Goal: Navigation & Orientation: Find specific page/section

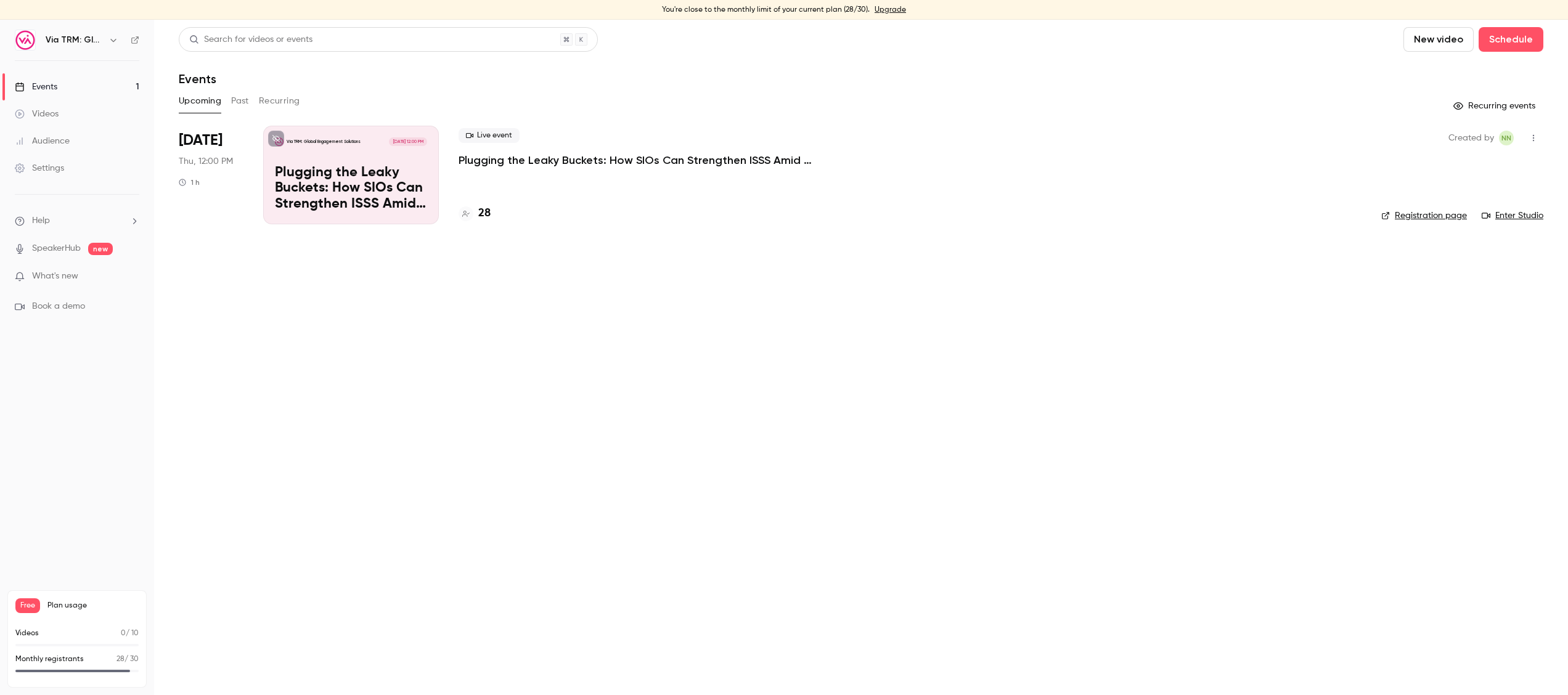
click at [57, 162] on div "Settings" at bounding box center [39, 168] width 49 height 12
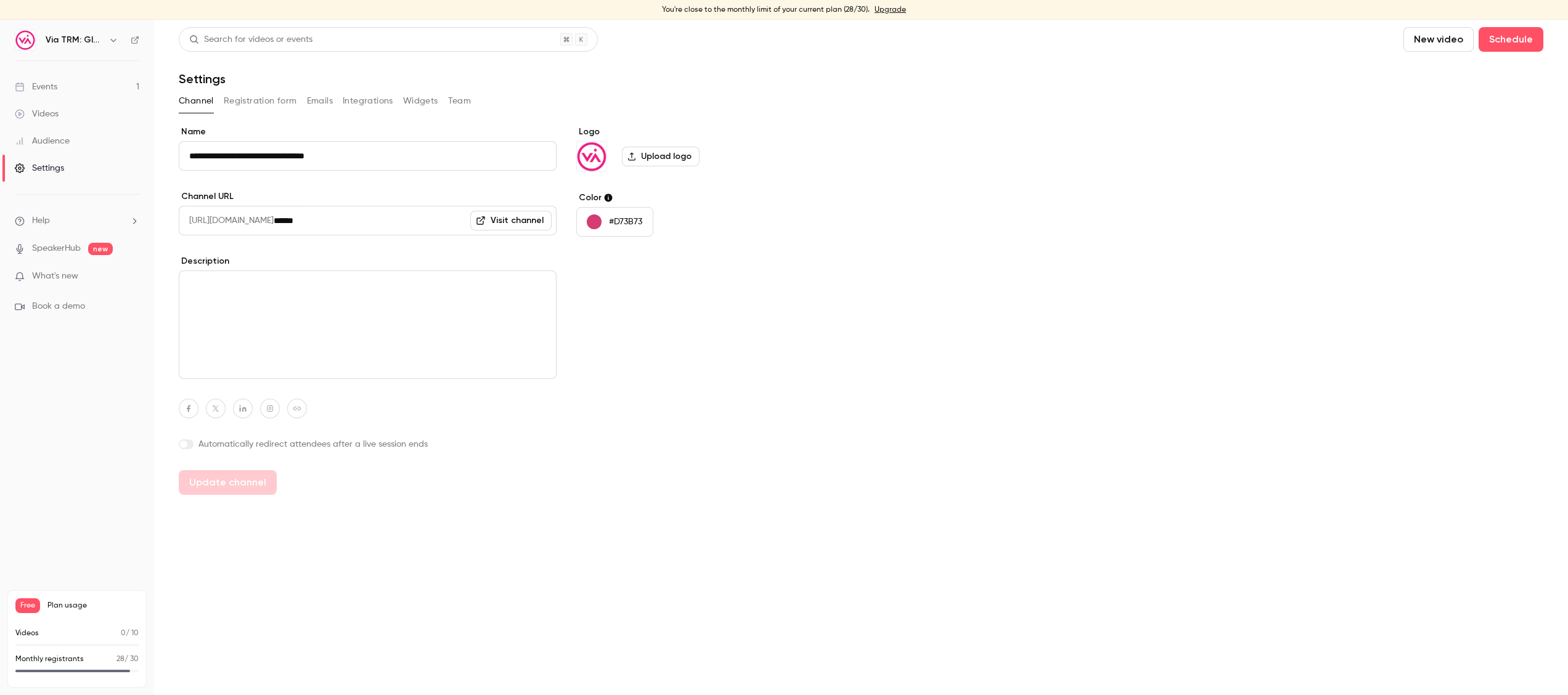
click at [317, 97] on button "Emails" at bounding box center [320, 101] width 26 height 20
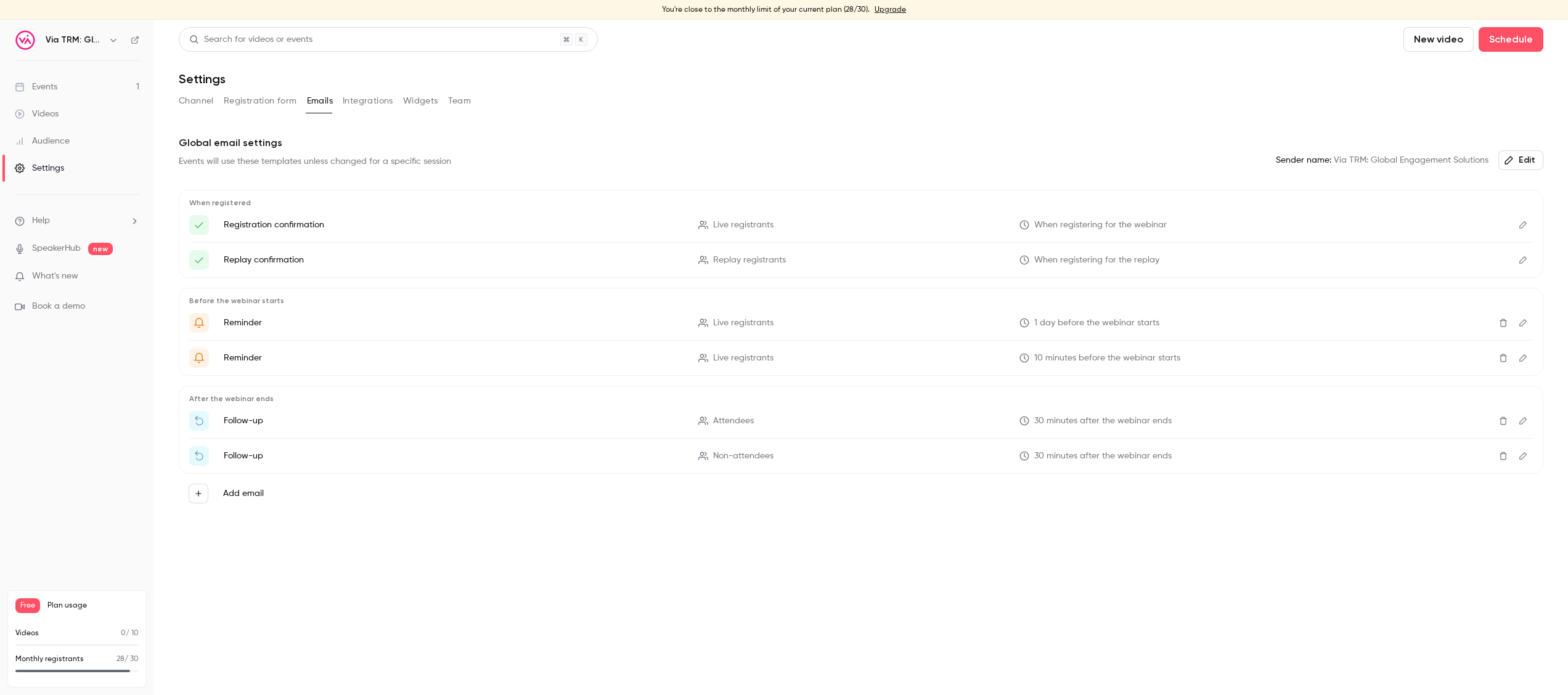
click at [61, 655] on p "Monthly registrants" at bounding box center [49, 659] width 69 height 11
click at [65, 618] on div "Free Plan usage Videos 0 / 10 Monthly registrants 28 / 30" at bounding box center [77, 639] width 139 height 97
click at [81, 36] on h6 "Via TRM: Global Engagement Solutions" at bounding box center [74, 40] width 58 height 12
click at [109, 41] on icon "button" at bounding box center [113, 39] width 10 height 10
click at [111, 133] on div "Billing" at bounding box center [154, 134] width 218 height 12
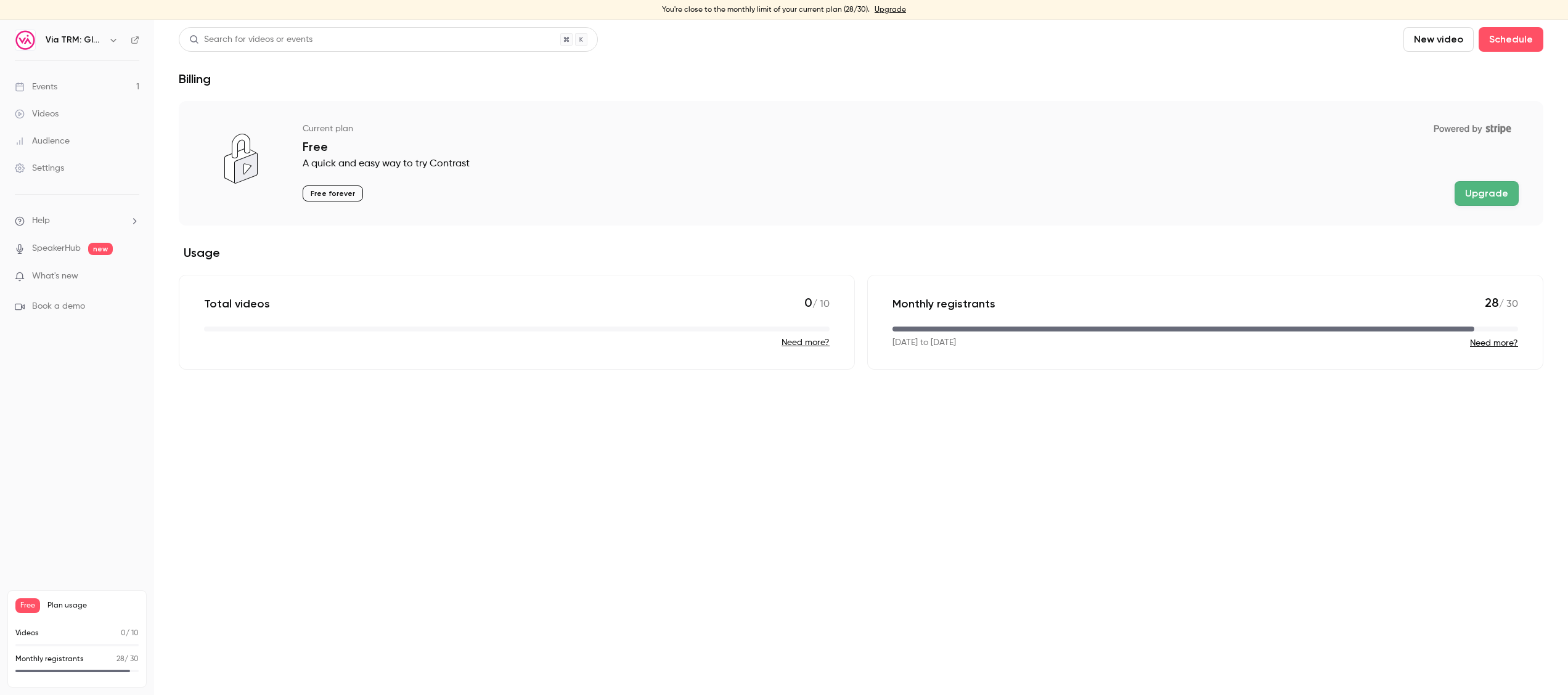
click at [95, 38] on h6 "Via TRM: Global Engagement Solutions" at bounding box center [74, 40] width 58 height 12
click at [111, 38] on icon "button" at bounding box center [113, 39] width 10 height 10
click at [81, 200] on div "Log out" at bounding box center [166, 199] width 243 height 12
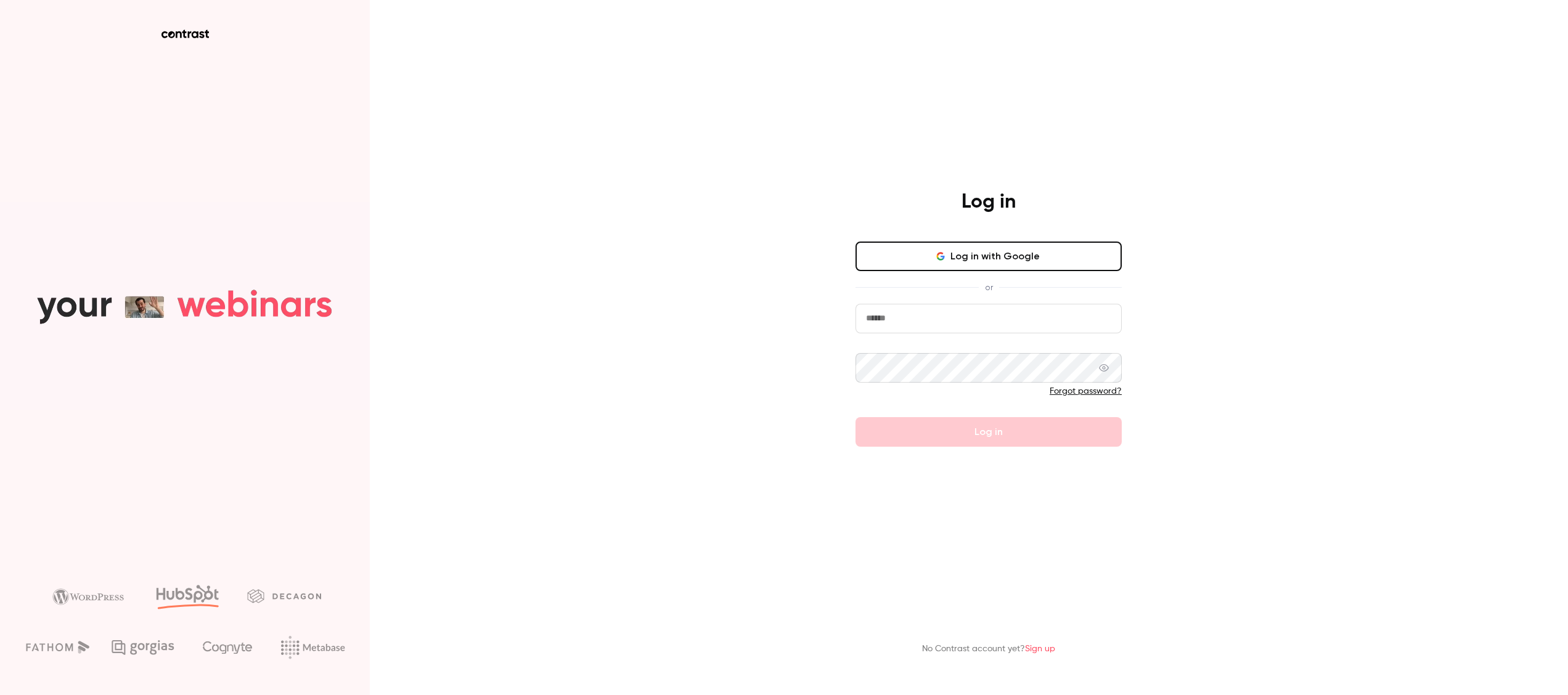
click at [901, 314] on input "email" at bounding box center [989, 318] width 266 height 29
click at [903, 320] on input "email" at bounding box center [989, 318] width 266 height 29
click at [935, 317] on input "email" at bounding box center [989, 318] width 266 height 29
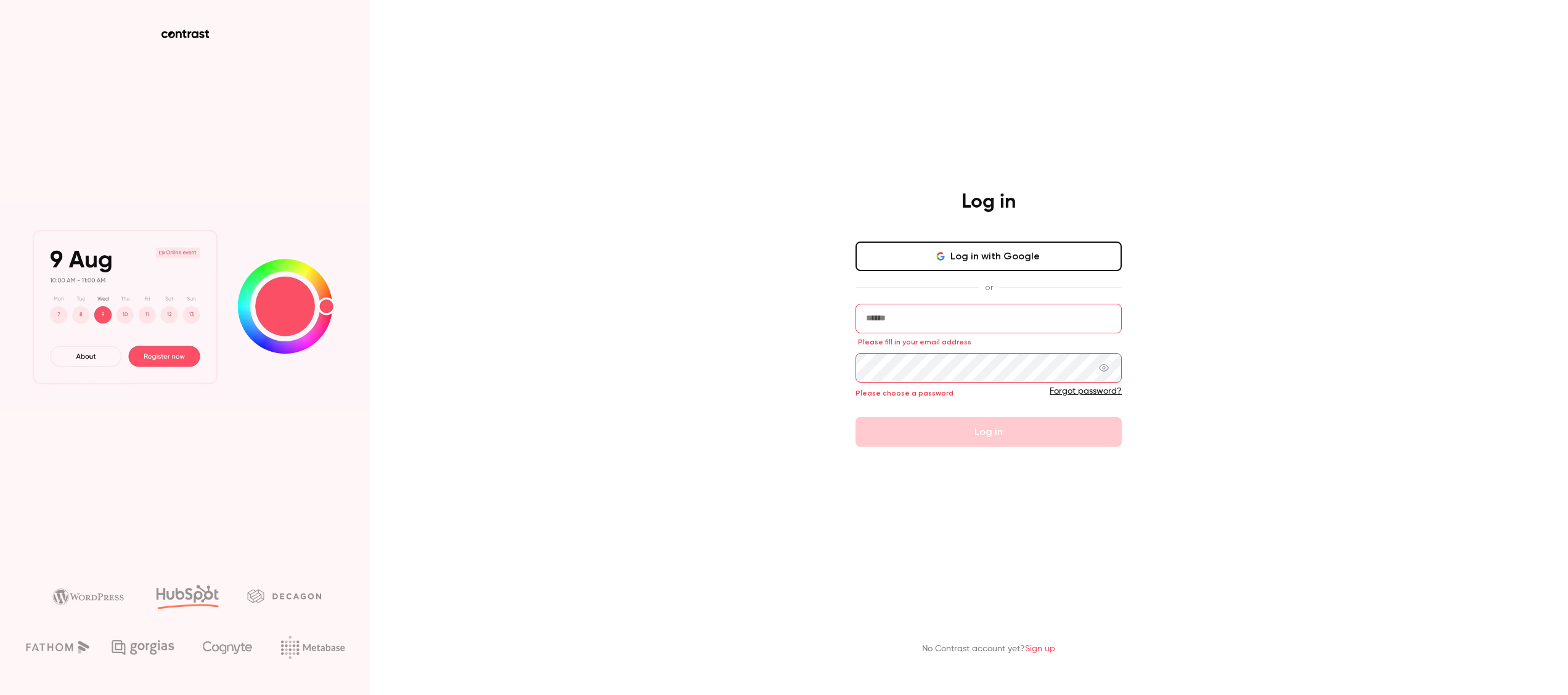
click at [908, 317] on input "email" at bounding box center [989, 318] width 266 height 29
click at [908, 343] on span "Please fill in your email address" at bounding box center [915, 342] width 114 height 10
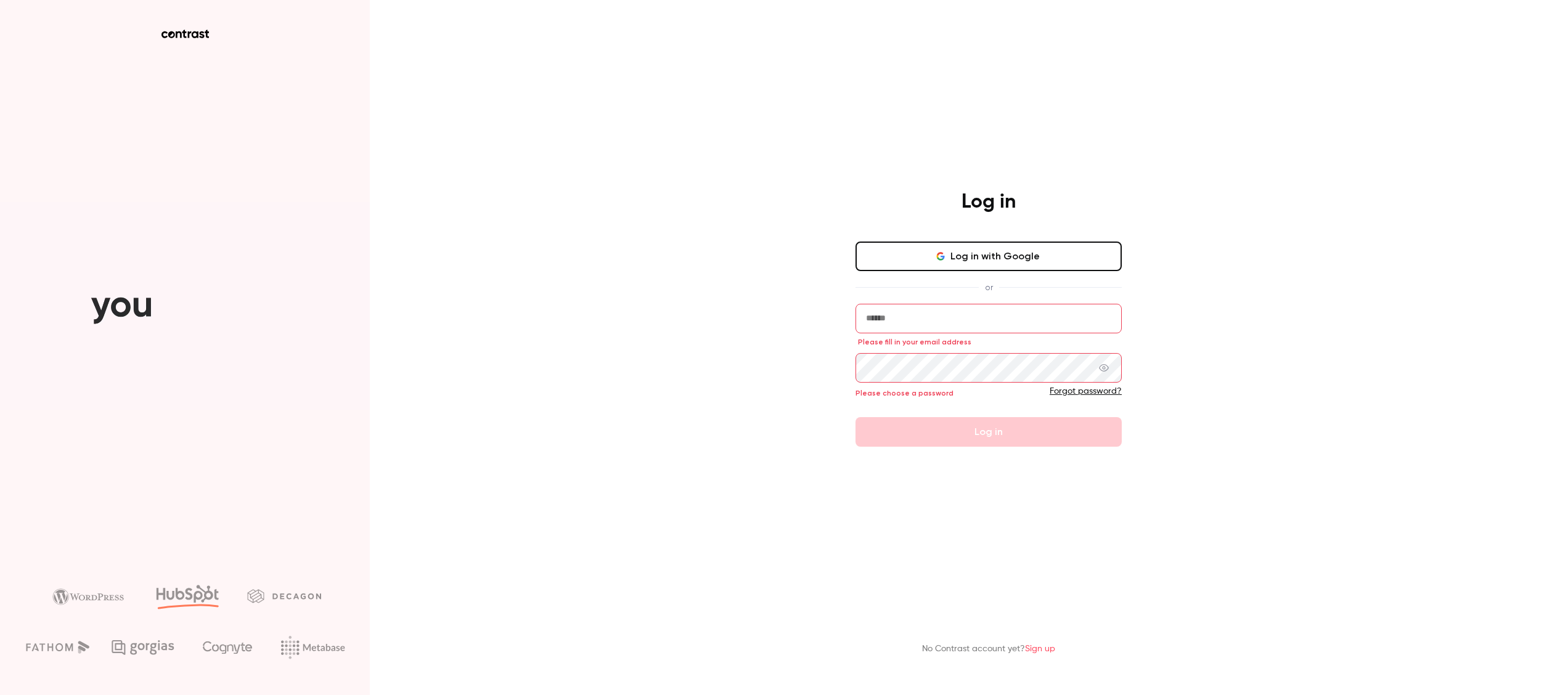
click at [896, 300] on div "Log in with Google or Please fill in your email address Please choose a passwor…" at bounding box center [989, 344] width 266 height 205
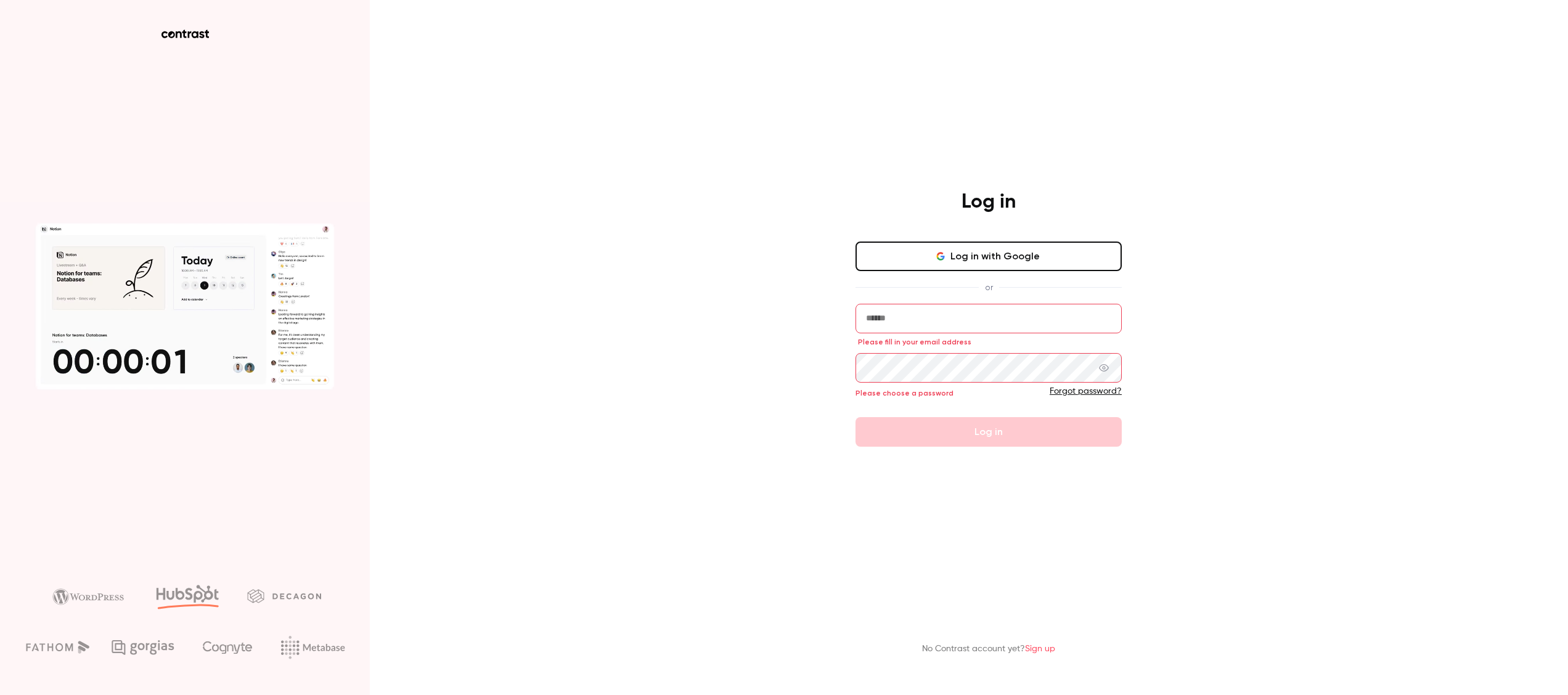
click at [891, 316] on input "email" at bounding box center [989, 318] width 266 height 29
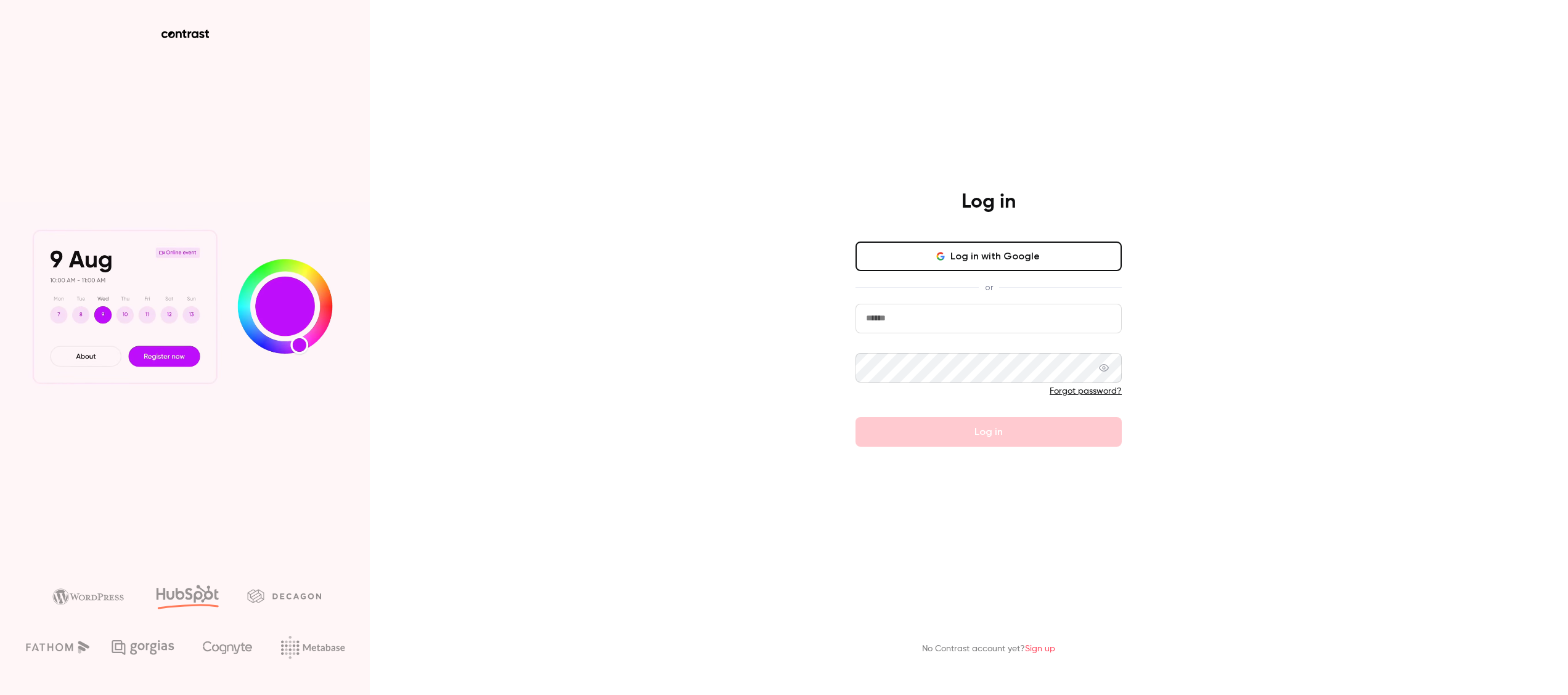
click at [913, 313] on input "email" at bounding box center [989, 318] width 266 height 29
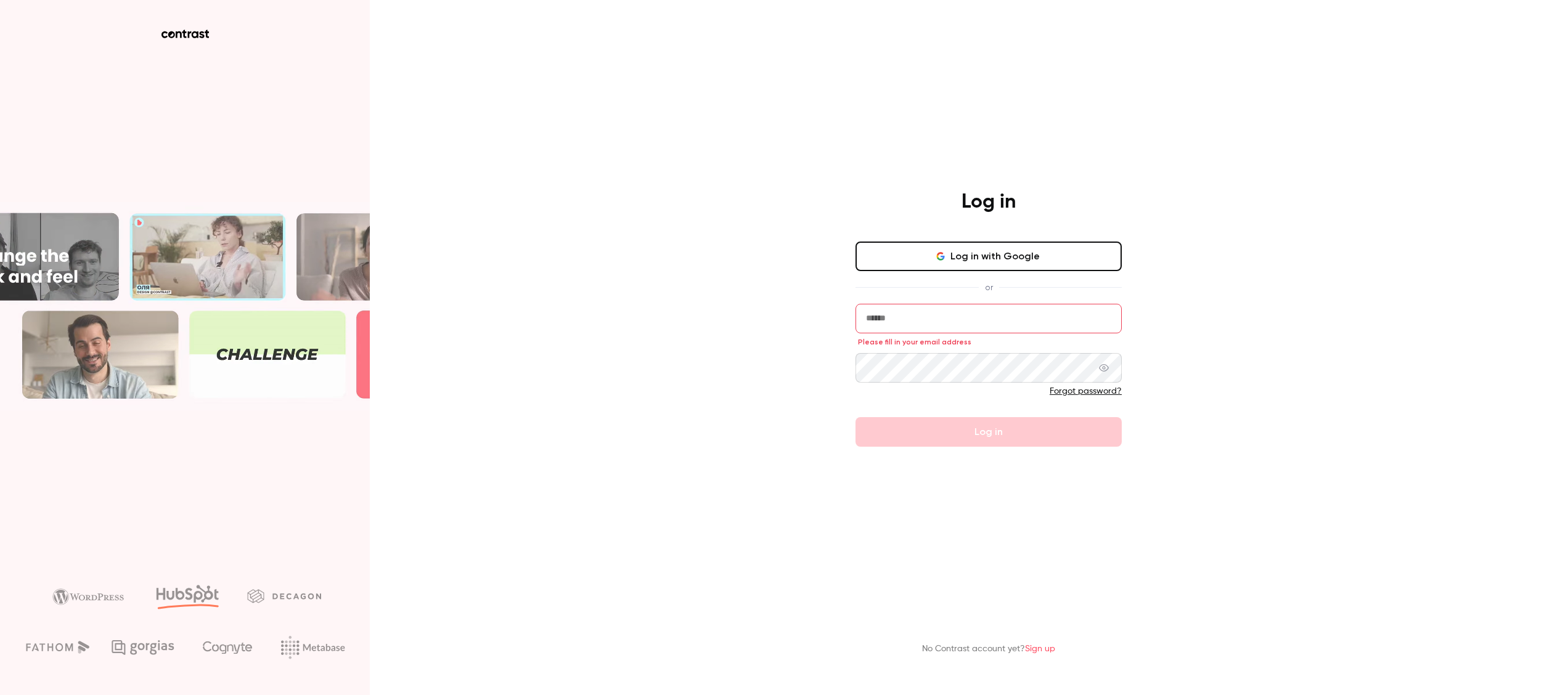
click at [905, 312] on input "email" at bounding box center [989, 318] width 266 height 29
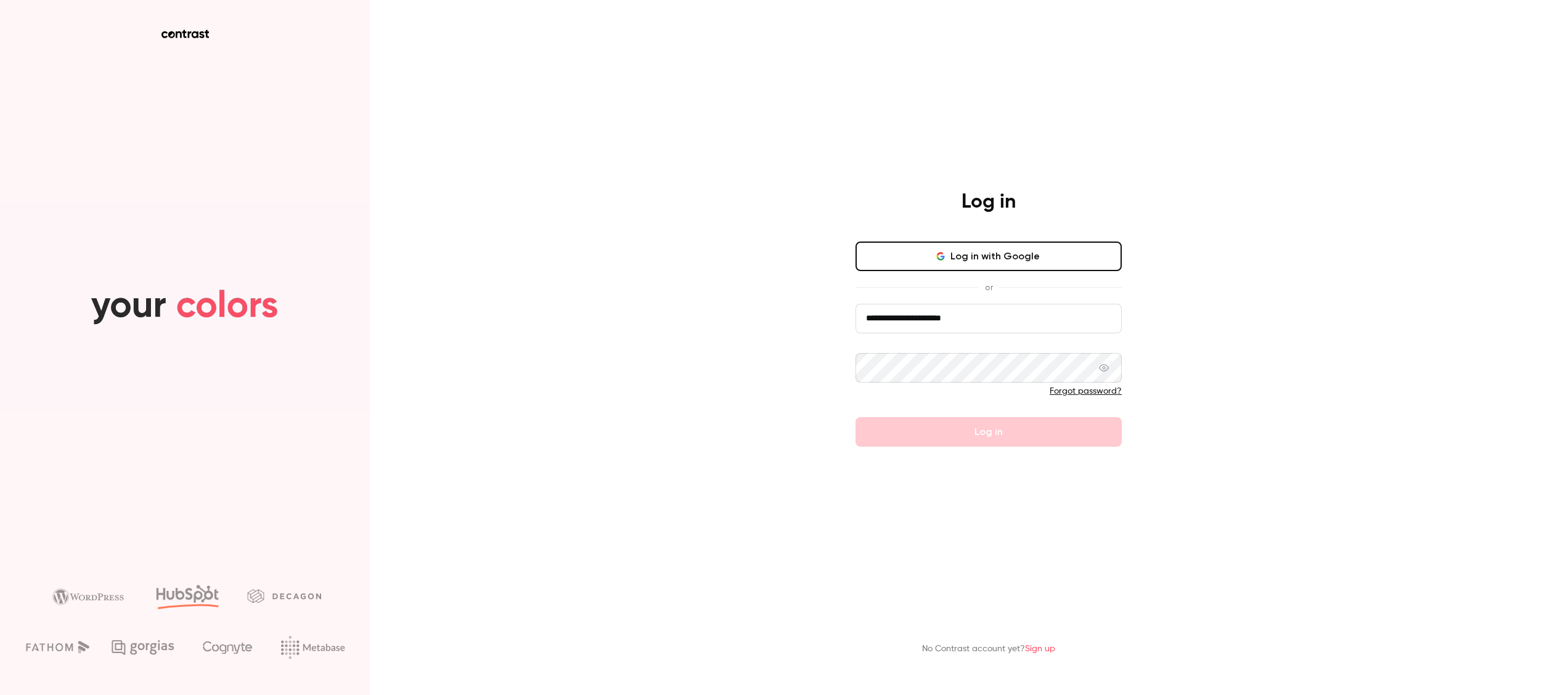
type input "**********"
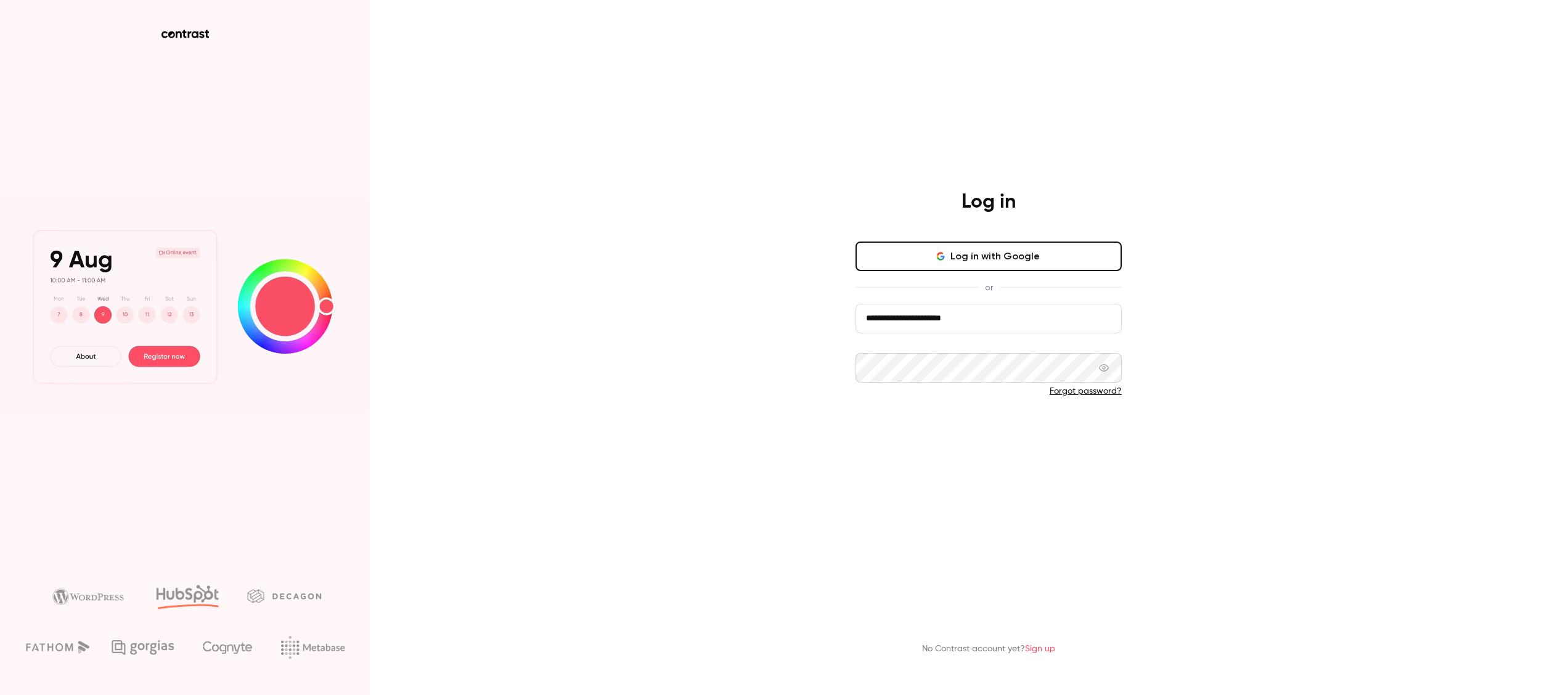
click at [959, 432] on button "Log in" at bounding box center [989, 432] width 266 height 29
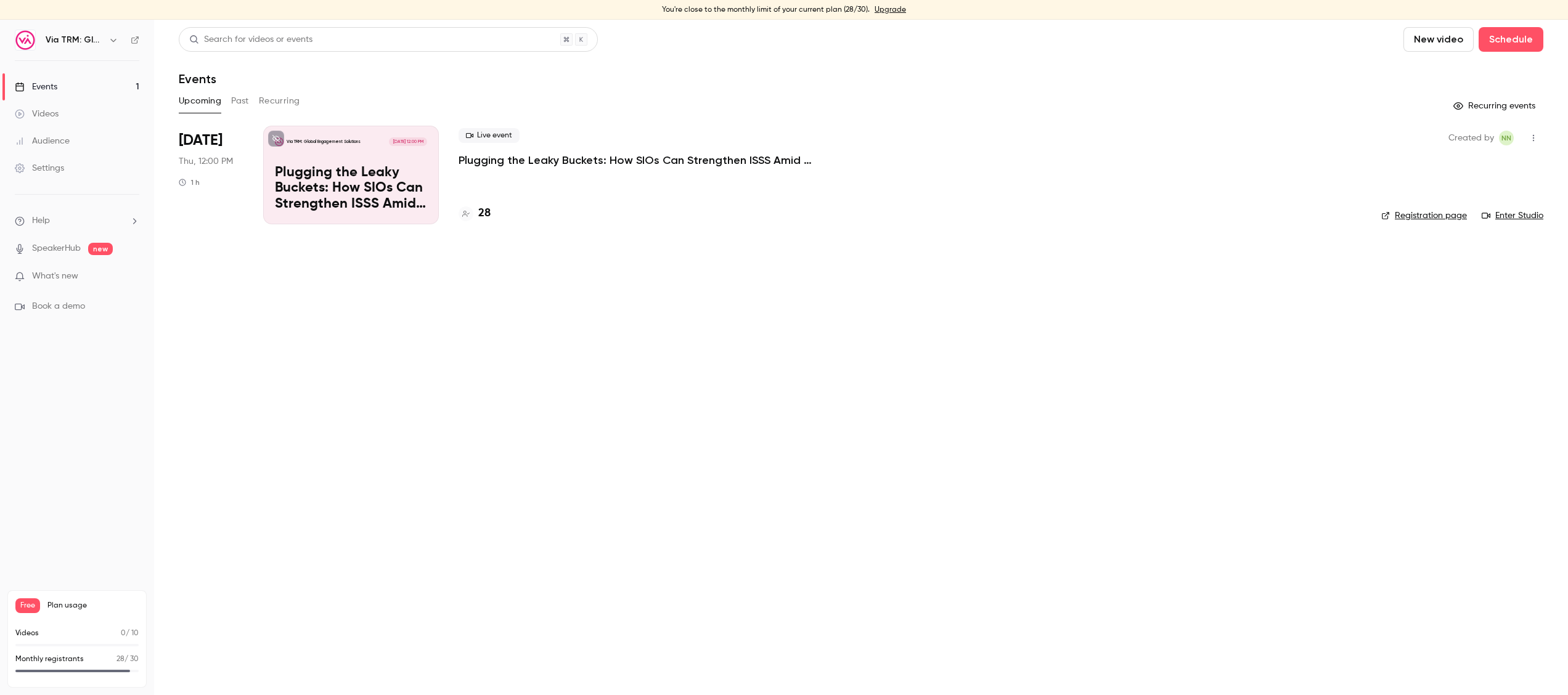
click at [73, 655] on p "Monthly registrants" at bounding box center [49, 659] width 69 height 11
click at [32, 614] on div "Free Plan usage Videos 0 / 10 Monthly registrants 28 / 30" at bounding box center [77, 639] width 139 height 97
click at [136, 41] on icon at bounding box center [134, 39] width 8 height 8
click at [80, 138] on link "Audience" at bounding box center [77, 141] width 154 height 27
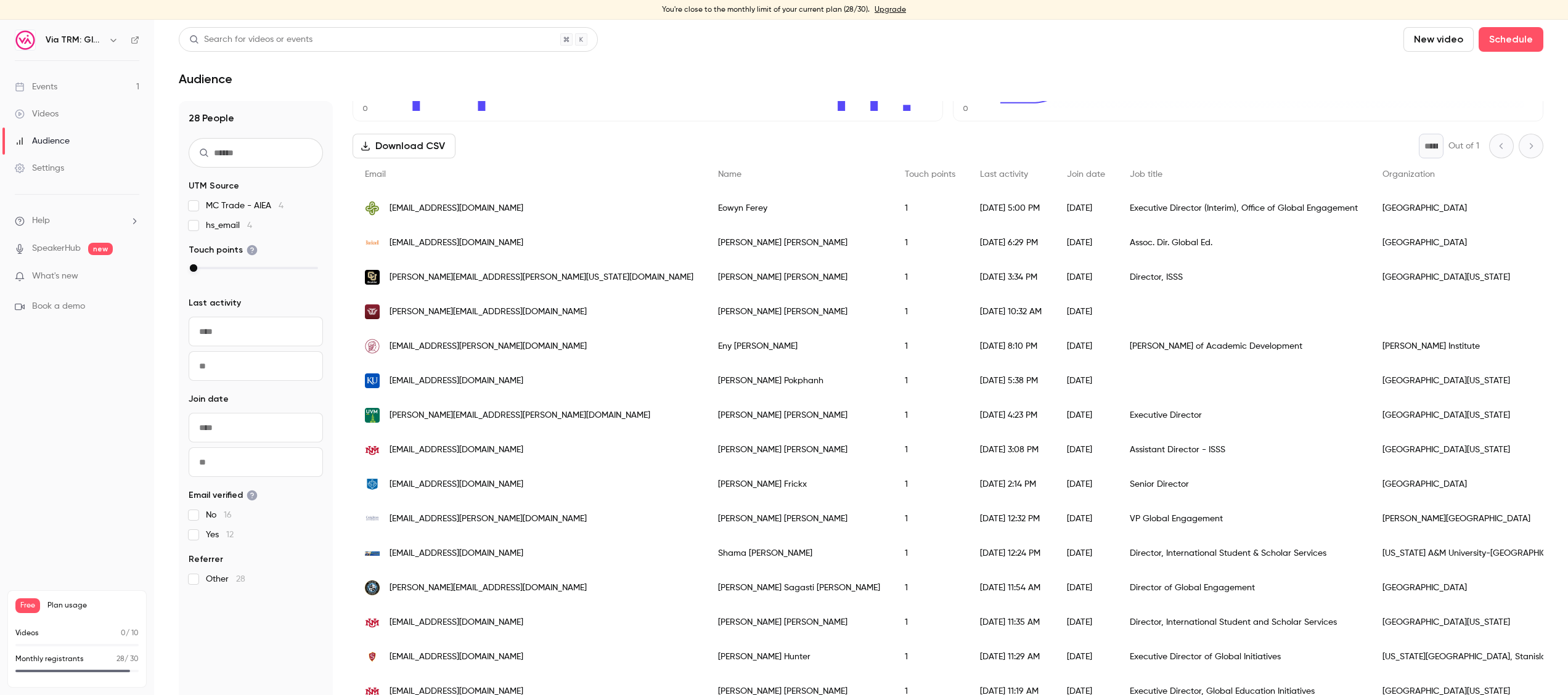
scroll to position [140, 0]
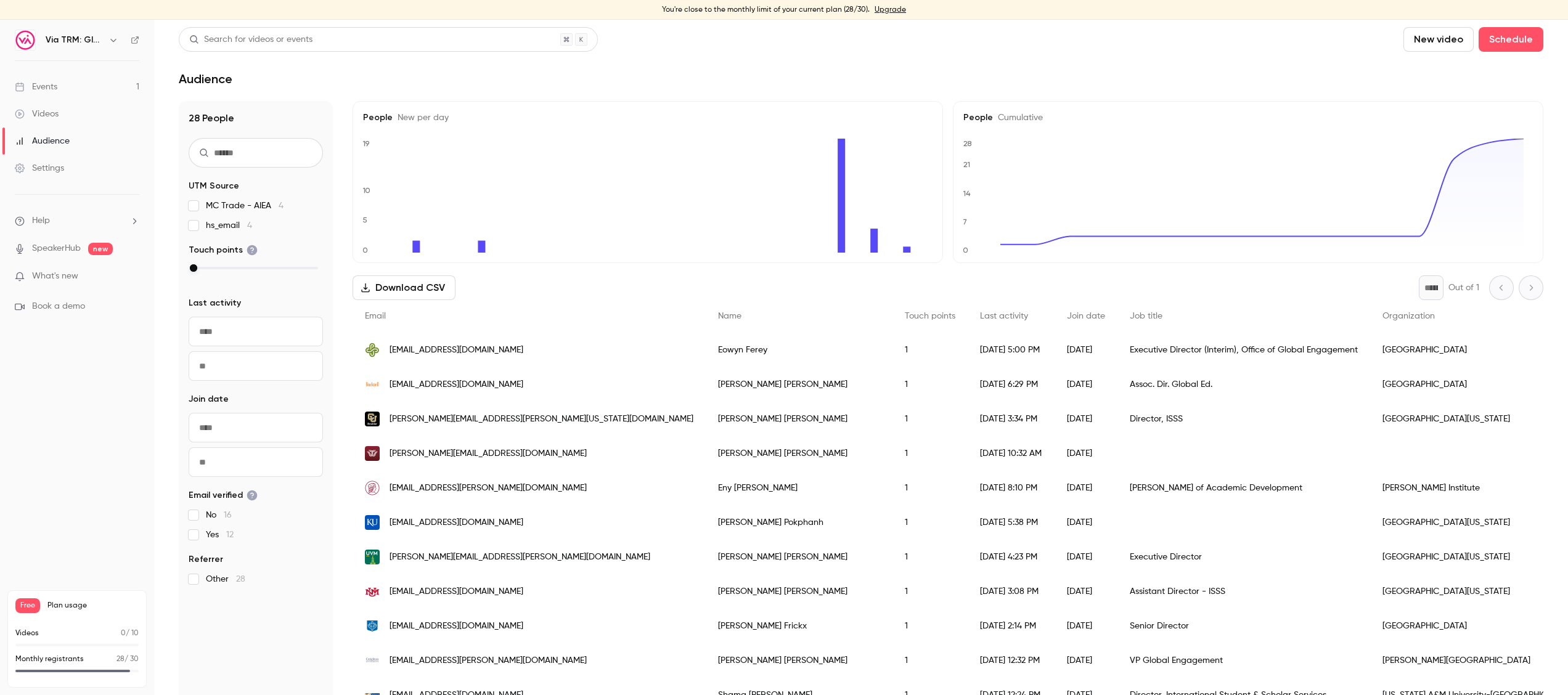
click at [85, 82] on link "Events 1" at bounding box center [77, 86] width 154 height 27
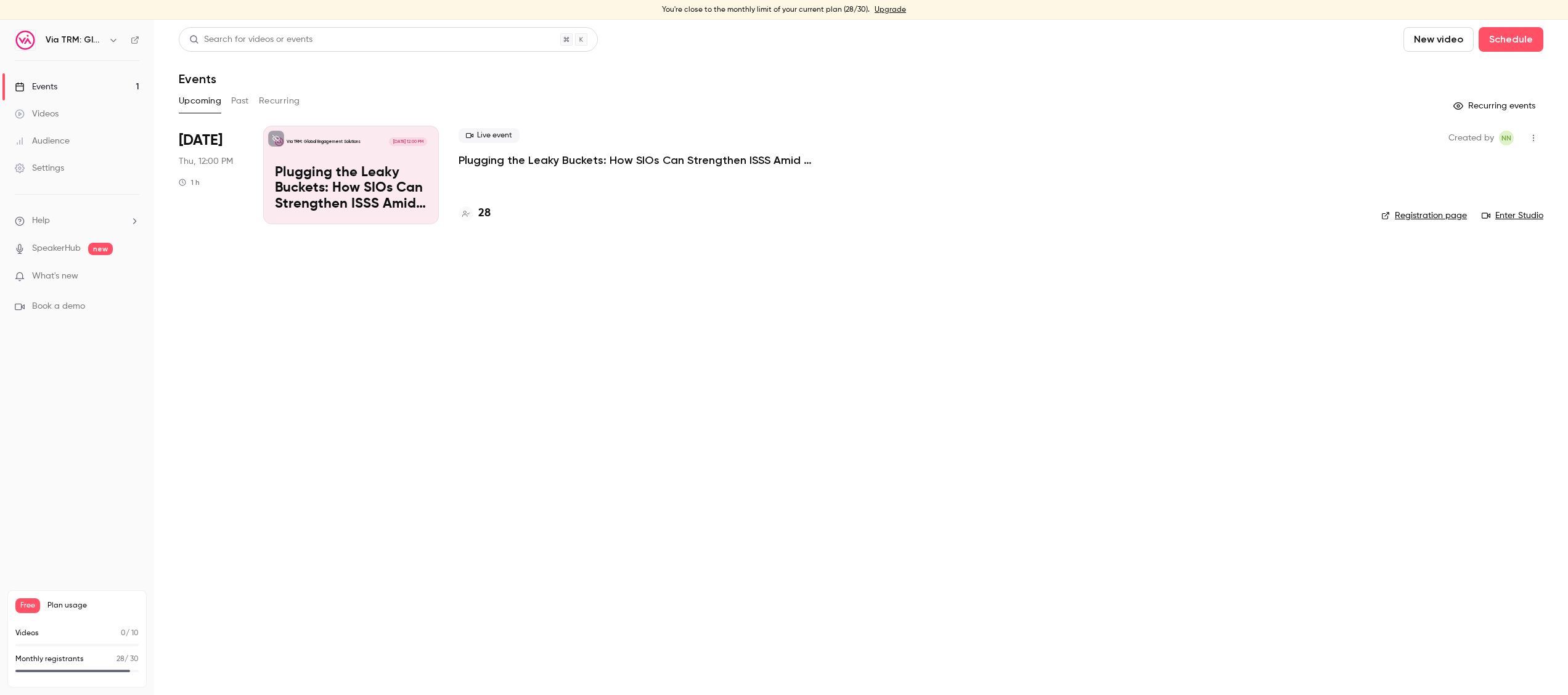
click at [1415, 214] on link "Registration page" at bounding box center [1424, 215] width 86 height 12
